Goal: Task Accomplishment & Management: Use online tool/utility

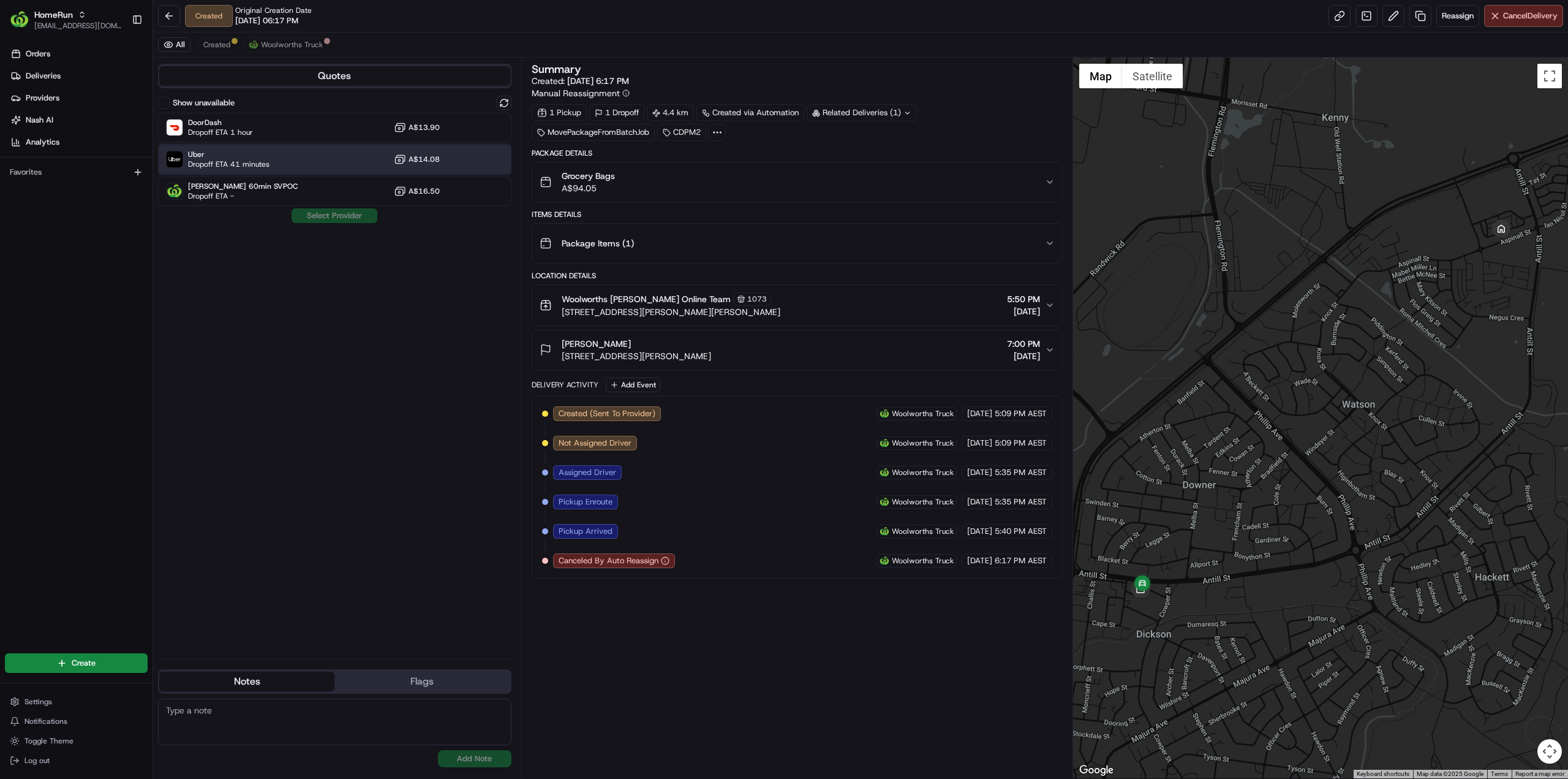
click at [272, 162] on div "Uber Dropoff ETA 41 minutes A$14.08" at bounding box center [334, 159] width 353 height 30
click at [334, 215] on button "Assign Provider" at bounding box center [334, 215] width 87 height 14
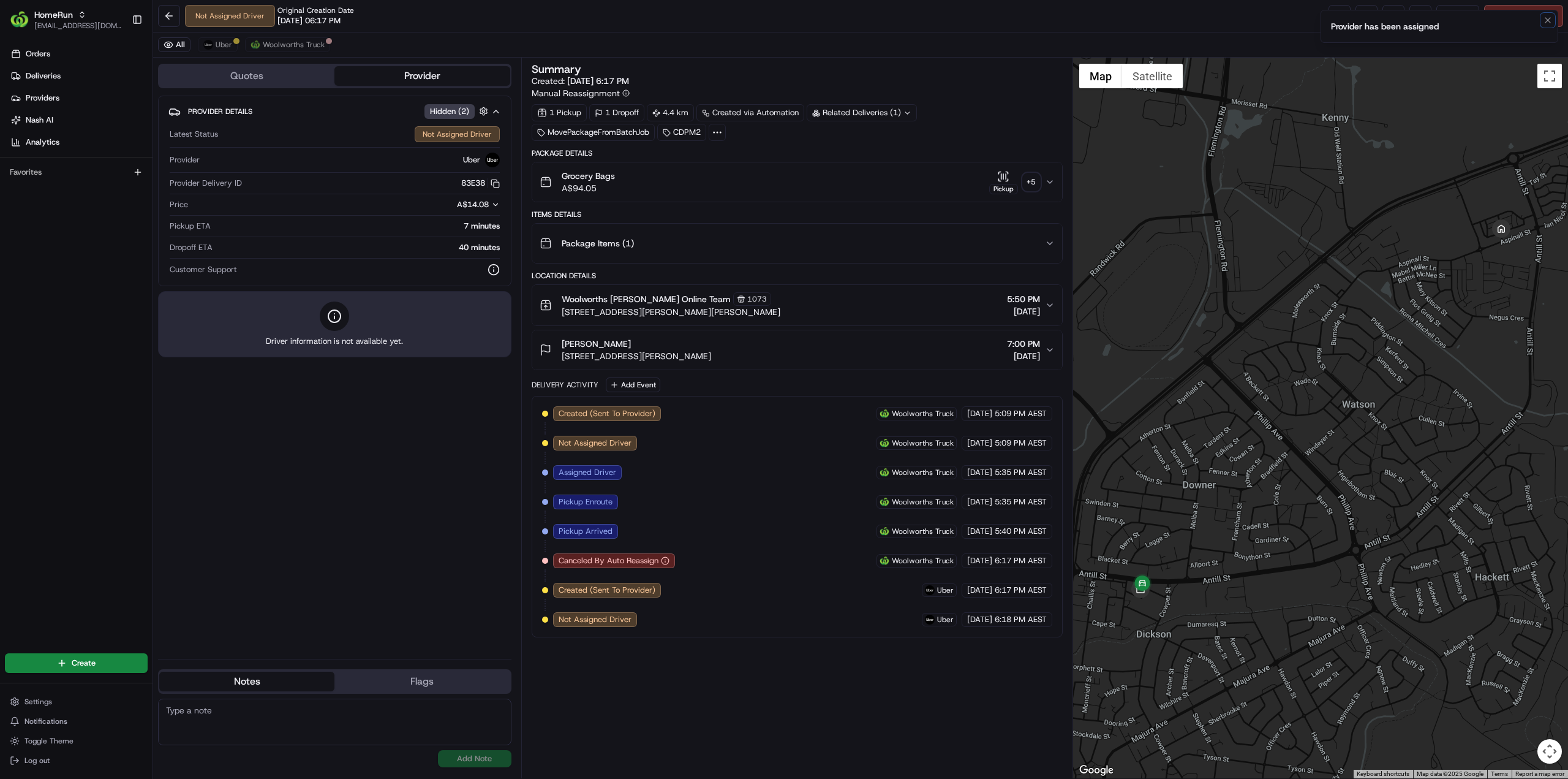
click at [1546, 23] on icon "Notifications (F8)" at bounding box center [1547, 20] width 10 height 10
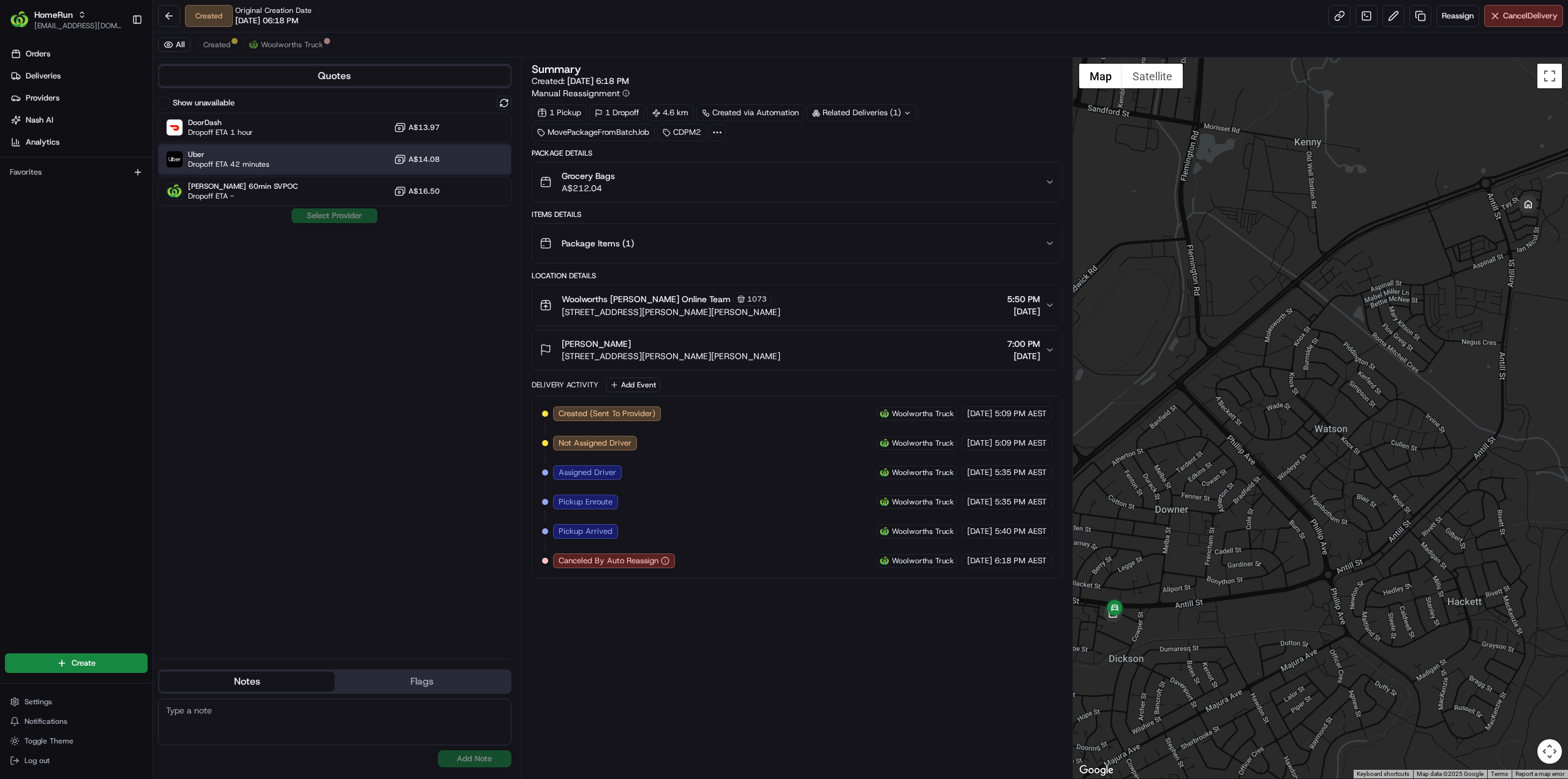
click at [247, 160] on span "Dropoff ETA 42 minutes" at bounding box center [229, 164] width 82 height 10
click at [353, 218] on button "Assign Provider" at bounding box center [334, 215] width 87 height 14
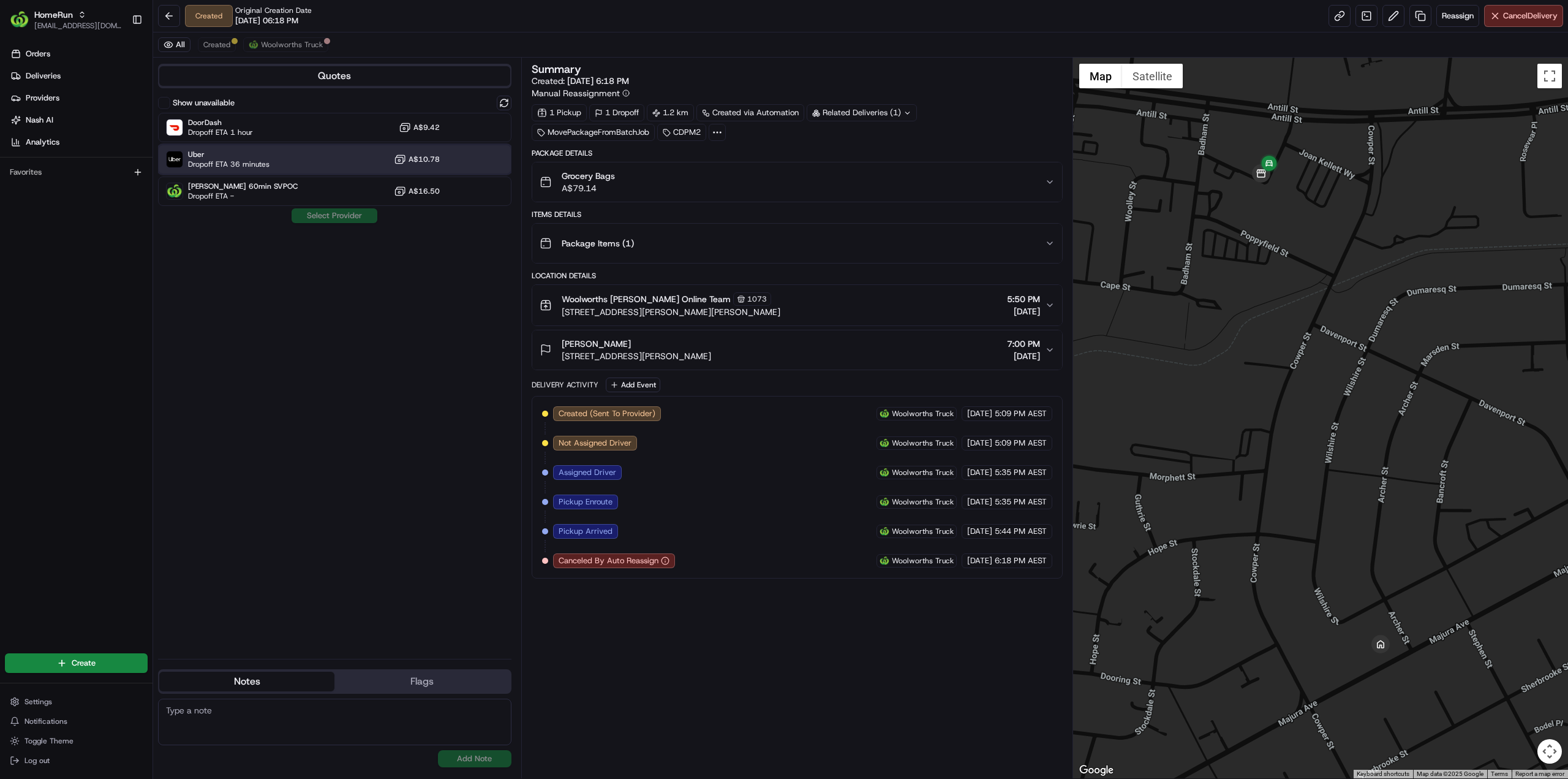
click at [223, 155] on span "Uber" at bounding box center [229, 154] width 82 height 10
click at [314, 212] on button "Assign Provider" at bounding box center [334, 215] width 87 height 14
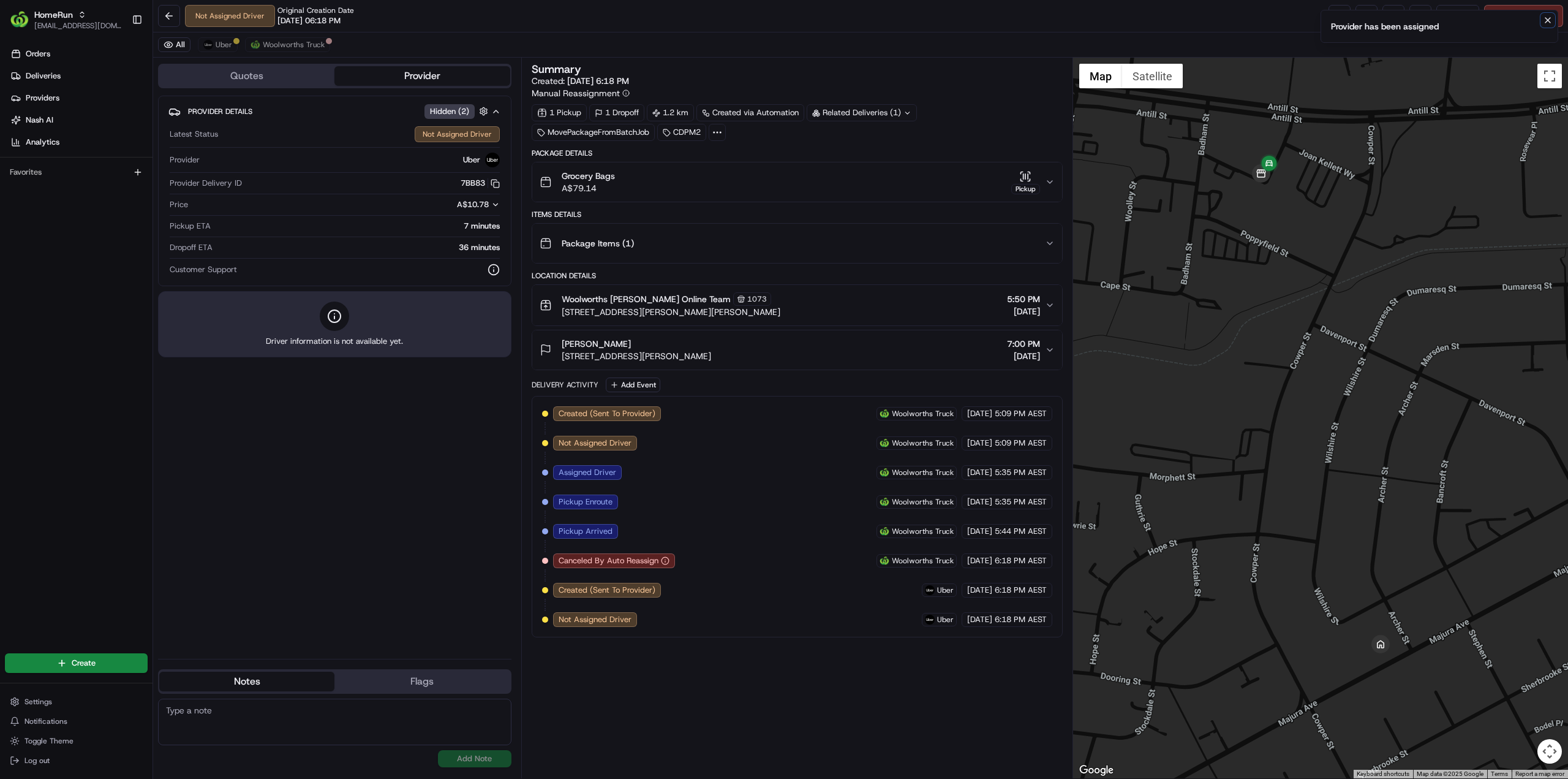
click at [1548, 19] on icon "Notifications (F8)" at bounding box center [1547, 20] width 4 height 4
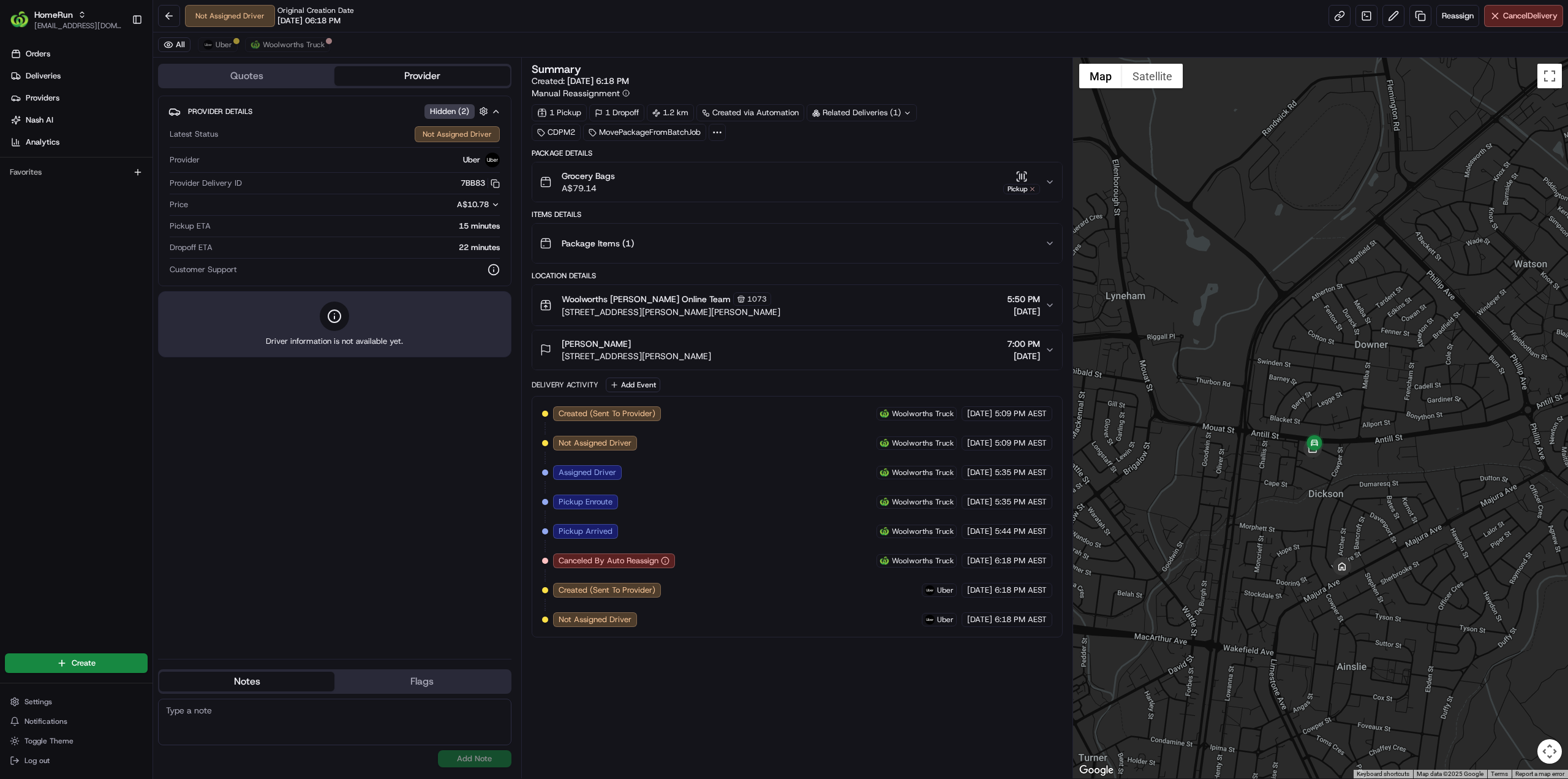
drag, startPoint x: 1249, startPoint y: 634, endPoint x: 1287, endPoint y: 589, distance: 58.9
click at [1287, 589] on div at bounding box center [1321, 418] width 496 height 721
